Goal: Transaction & Acquisition: Subscribe to service/newsletter

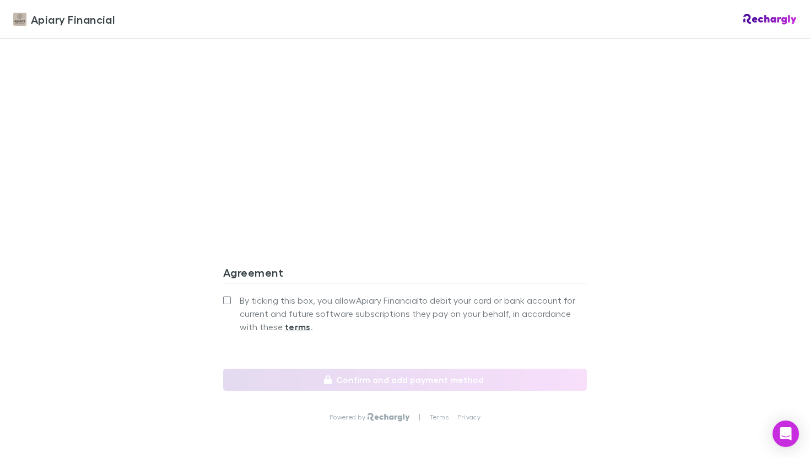
scroll to position [950, 0]
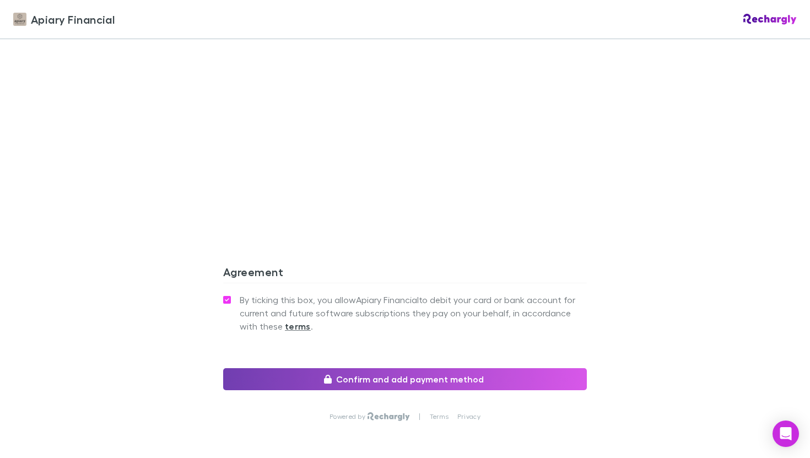
click at [369, 368] on button "Confirm and add payment method" at bounding box center [405, 379] width 364 height 22
